Goal: Find specific fact: Find specific fact

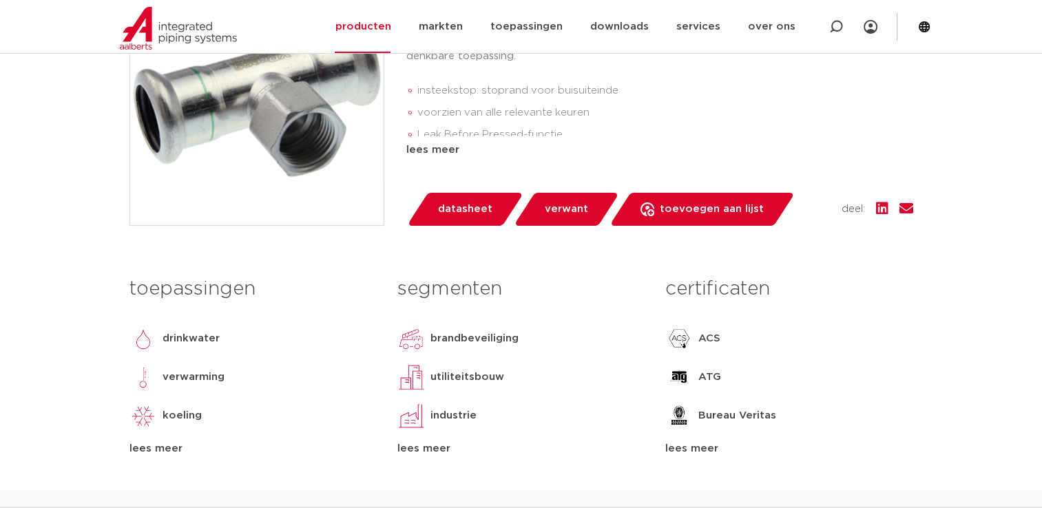
scroll to position [275, 0]
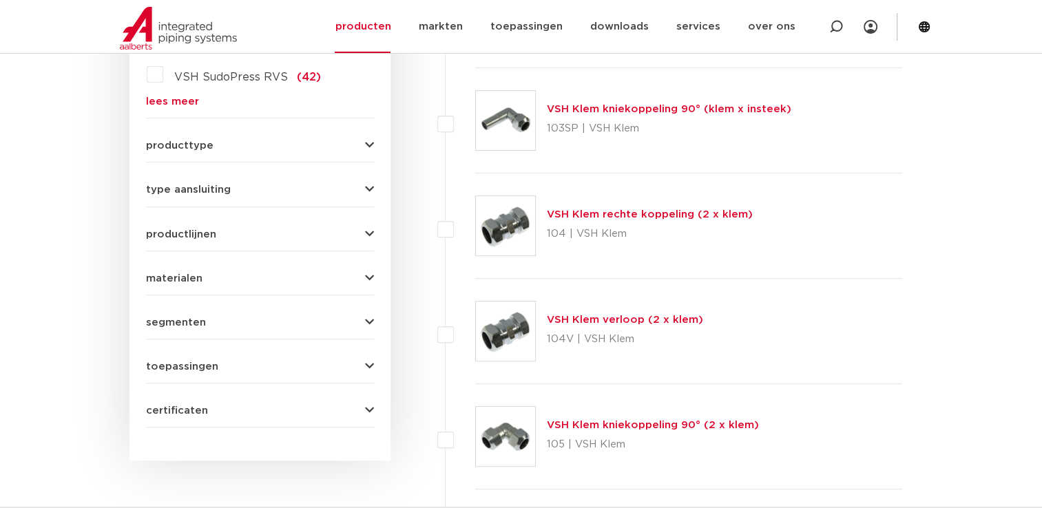
scroll to position [344, 0]
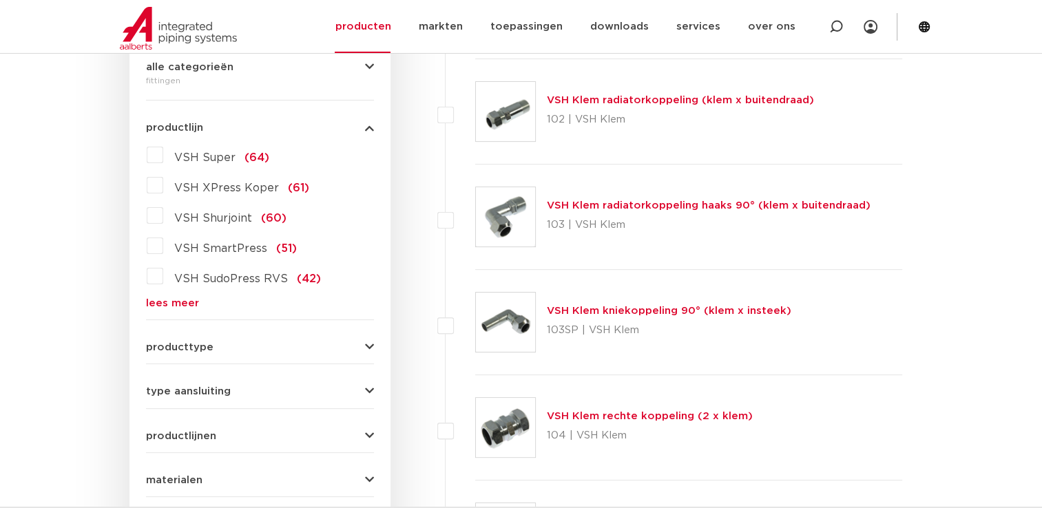
click at [171, 302] on link "lees meer" at bounding box center [260, 303] width 228 height 10
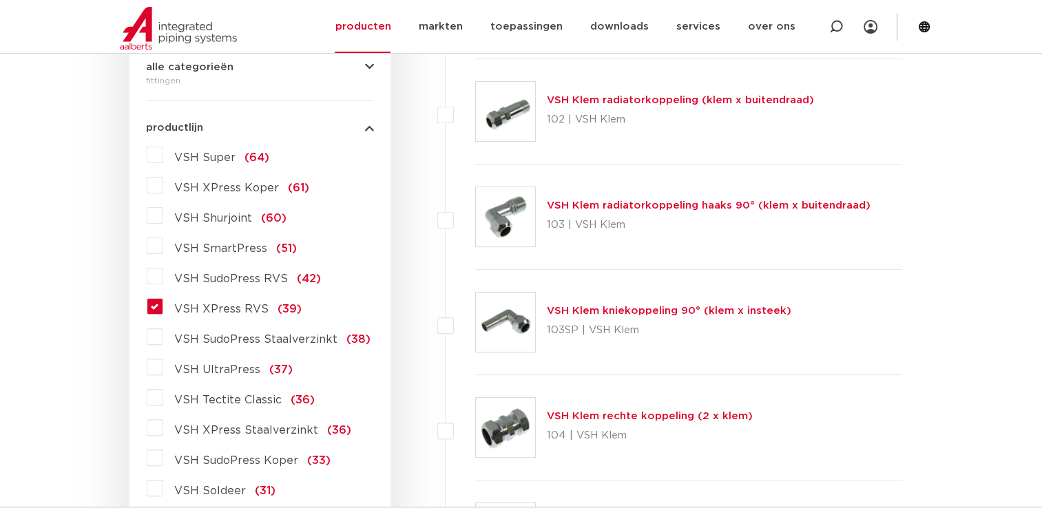
click at [163, 303] on label "VSH XPress RVS (39)" at bounding box center [232, 306] width 138 height 22
click at [0, 0] on input "VSH XPress RVS (39)" at bounding box center [0, 0] width 0 height 0
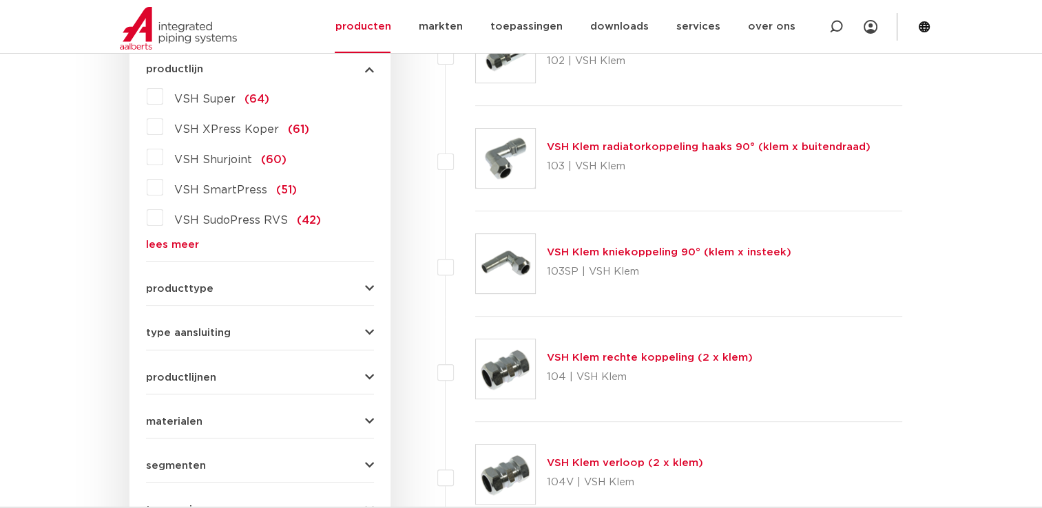
click at [163, 247] on link "lees meer" at bounding box center [260, 245] width 228 height 10
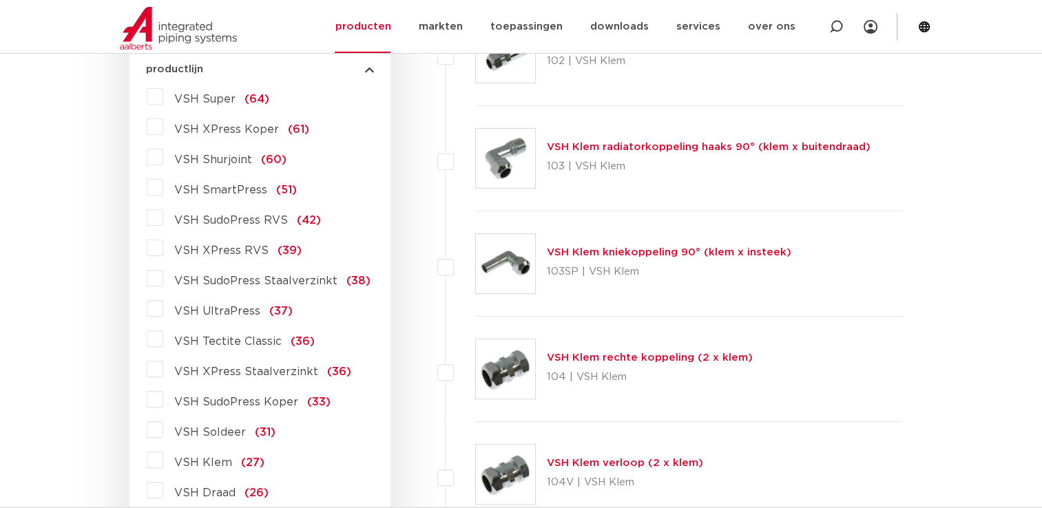
click at [163, 250] on label "VSH XPress RVS (39)" at bounding box center [232, 248] width 138 height 22
click at [0, 0] on input "VSH XPress RVS (39)" at bounding box center [0, 0] width 0 height 0
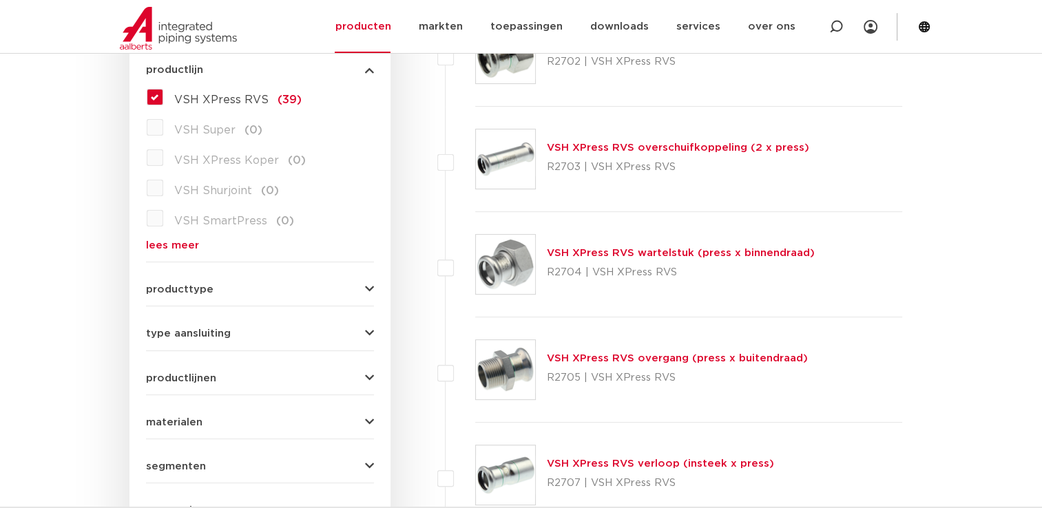
scroll to position [402, 0]
click at [593, 360] on link "VSH XPress RVS overgang (press x buitendraad)" at bounding box center [677, 358] width 261 height 10
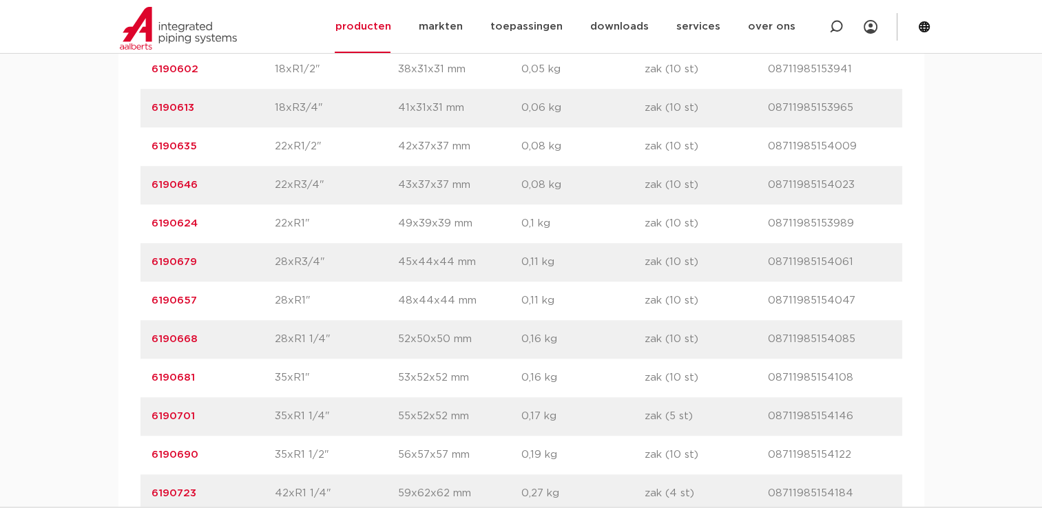
scroll to position [1102, 0]
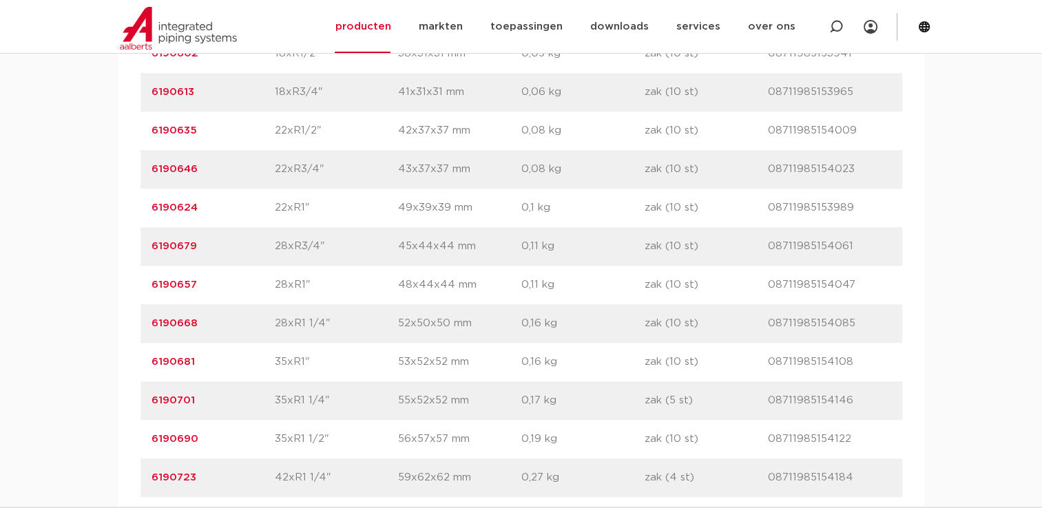
drag, startPoint x: 196, startPoint y: 364, endPoint x: 143, endPoint y: 364, distance: 52.3
click at [143, 364] on div "artikelnummer 6190681 afmeting 35xR1" afmetingen 53x52x52 mm gewicht 0,16 kg ve…" at bounding box center [521, 362] width 762 height 39
copy link "6190681"
